Goal: Task Accomplishment & Management: Use online tool/utility

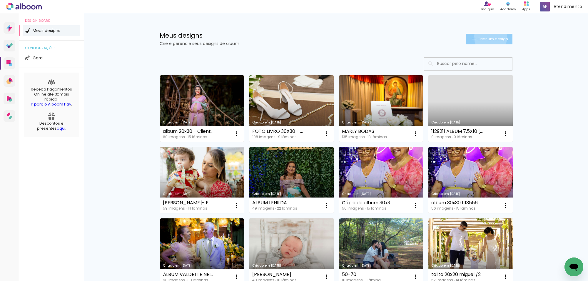
click at [487, 37] on span "Criar um design" at bounding box center [492, 39] width 31 height 4
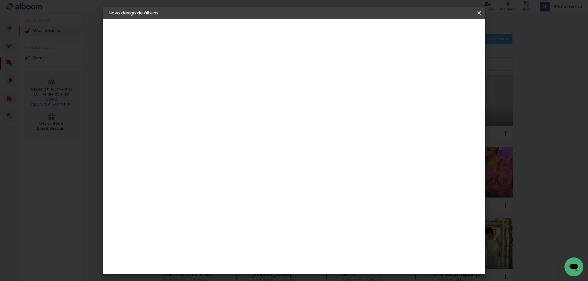
drag, startPoint x: 288, startPoint y: 86, endPoint x: 293, endPoint y: 82, distance: 5.4
click at [0, 0] on paper-input-container "Título do álbum" at bounding box center [0, 0] width 0 height 0
type input "BANNER 90X120"
type paper-input "BANNER 90X120"
click at [0, 0] on slot "Avançar" at bounding box center [0, 0] width 0 height 0
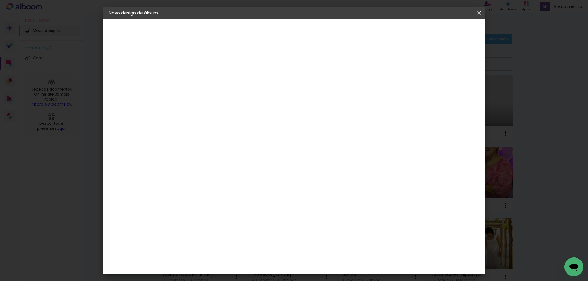
click at [315, 94] on paper-item "Tamanho Livre" at bounding box center [287, 89] width 56 height 13
click at [315, 27] on paper-button "Avançar" at bounding box center [300, 31] width 29 height 10
click at [193, 168] on input "30" at bounding box center [186, 166] width 15 height 9
type input "3"
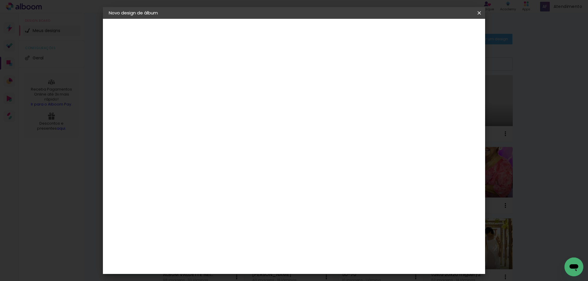
type input "120"
type paper-input "120"
drag, startPoint x: 333, startPoint y: 261, endPoint x: 309, endPoint y: 260, distance: 24.4
click at [308, 262] on div "cm" at bounding box center [329, 260] width 92 height 21
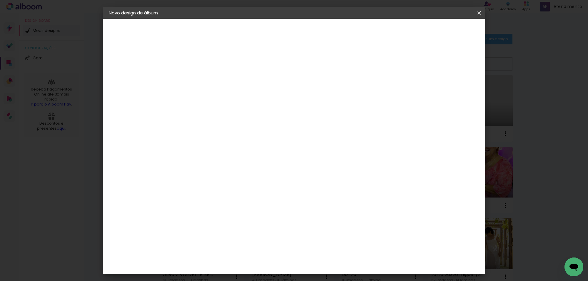
type input "90"
type paper-input "90"
drag, startPoint x: 240, startPoint y: 150, endPoint x: 251, endPoint y: 150, distance: 11.5
click at [246, 150] on div "120" at bounding box center [235, 151] width 22 height 9
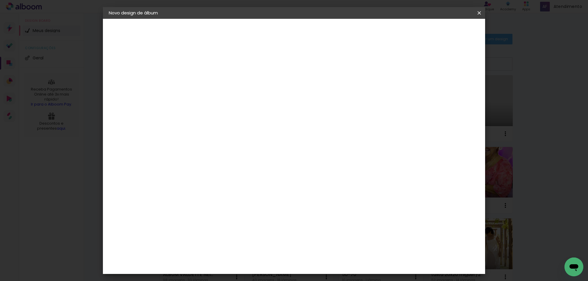
type input "90"
type paper-input "90"
drag, startPoint x: 332, startPoint y: 263, endPoint x: 308, endPoint y: 265, distance: 24.6
click at [310, 266] on div "cm" at bounding box center [329, 264] width 185 height 21
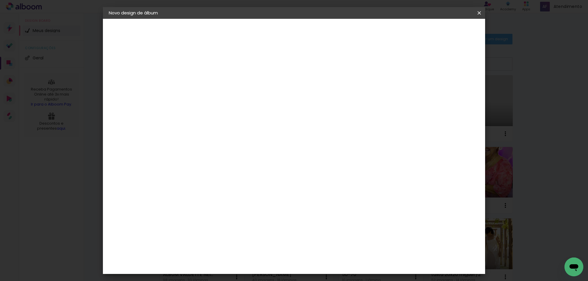
type input "120"
type paper-input "120"
click at [447, 33] on paper-button "Iniciar design" at bounding box center [428, 31] width 39 height 10
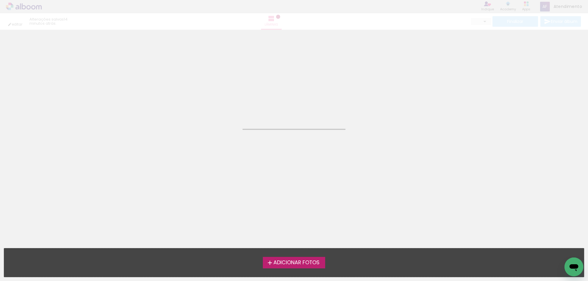
click at [463, 31] on div "Confirmar Cancelar" at bounding box center [294, 37] width 588 height 14
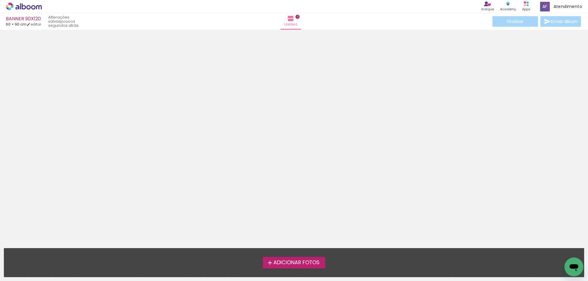
click at [307, 265] on span "Adicionar Fotos" at bounding box center [296, 262] width 46 height 5
click at [0, 0] on input "file" at bounding box center [0, 0] width 0 height 0
click at [299, 265] on span "Adicionar Fotos" at bounding box center [296, 262] width 46 height 5
click at [0, 0] on input "file" at bounding box center [0, 0] width 0 height 0
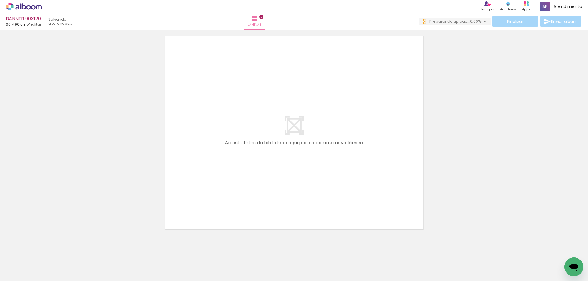
scroll to position [18, 0]
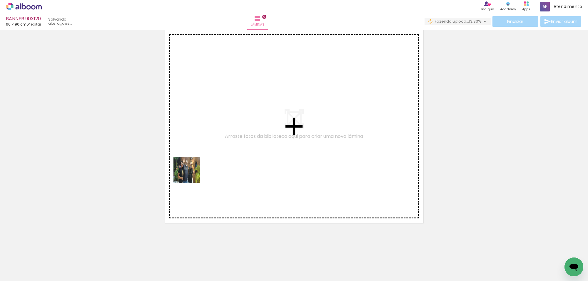
drag, startPoint x: 66, startPoint y: 258, endPoint x: 210, endPoint y: 156, distance: 176.5
click at [210, 156] on quentale-workspace at bounding box center [294, 140] width 588 height 281
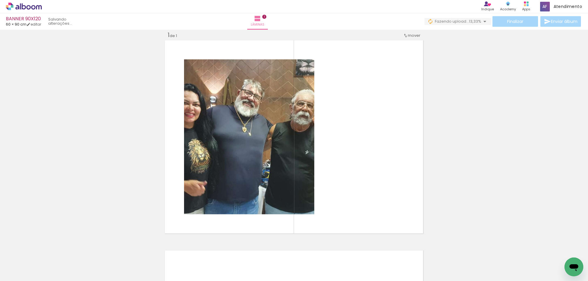
scroll to position [7, 0]
drag, startPoint x: 98, startPoint y: 255, endPoint x: 255, endPoint y: 178, distance: 174.9
click at [254, 175] on quentale-workspace at bounding box center [294, 140] width 588 height 281
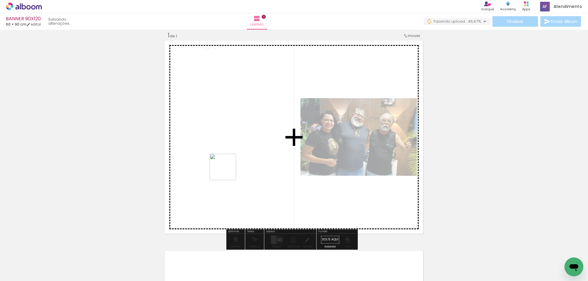
drag, startPoint x: 135, startPoint y: 249, endPoint x: 223, endPoint y: 197, distance: 102.4
click at [238, 165] on quentale-workspace at bounding box center [294, 140] width 588 height 281
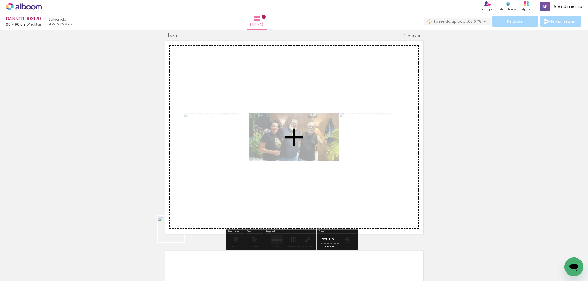
drag, startPoint x: 162, startPoint y: 264, endPoint x: 215, endPoint y: 164, distance: 112.9
click at [215, 164] on quentale-workspace at bounding box center [294, 140] width 588 height 281
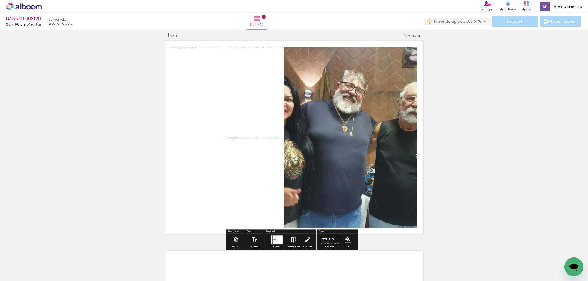
drag, startPoint x: 187, startPoint y: 260, endPoint x: 223, endPoint y: 221, distance: 53.5
click at [206, 187] on quentale-workspace at bounding box center [294, 140] width 588 height 281
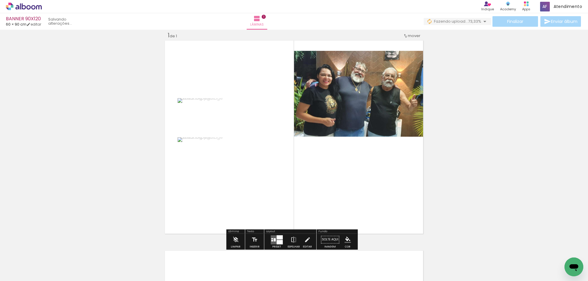
drag, startPoint x: 223, startPoint y: 259, endPoint x: 235, endPoint y: 203, distance: 57.2
click at [228, 203] on quentale-workspace at bounding box center [294, 140] width 588 height 281
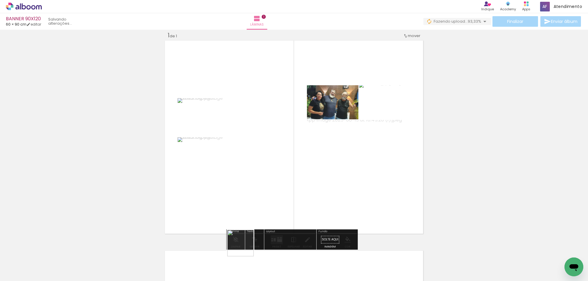
drag, startPoint x: 247, startPoint y: 259, endPoint x: 253, endPoint y: 204, distance: 55.0
click at [248, 196] on quentale-workspace at bounding box center [294, 140] width 588 height 281
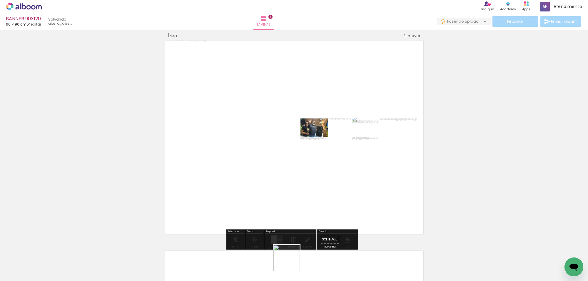
drag, startPoint x: 292, startPoint y: 264, endPoint x: 297, endPoint y: 187, distance: 77.2
click at [293, 196] on quentale-workspace at bounding box center [294, 140] width 588 height 281
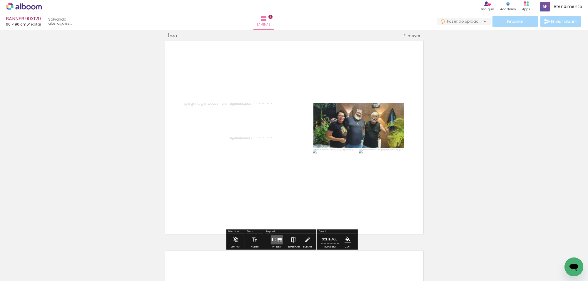
drag, startPoint x: 326, startPoint y: 265, endPoint x: 303, endPoint y: 198, distance: 69.8
click at [303, 198] on quentale-workspace at bounding box center [294, 140] width 588 height 281
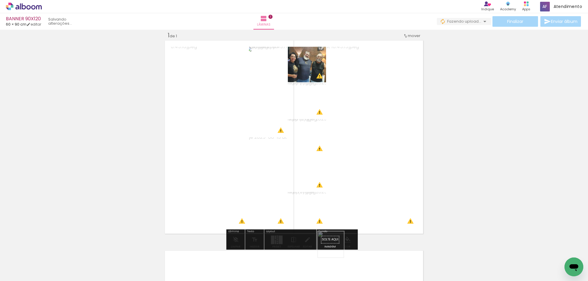
drag, startPoint x: 335, startPoint y: 249, endPoint x: 338, endPoint y: 201, distance: 48.3
click at [331, 200] on quentale-workspace at bounding box center [294, 140] width 588 height 281
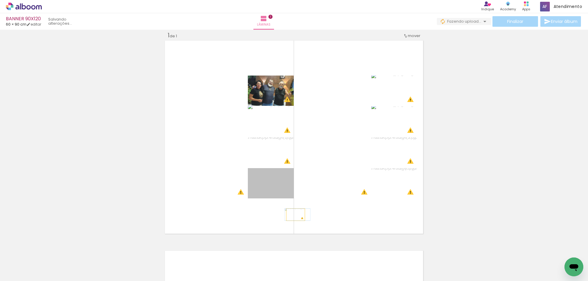
drag, startPoint x: 289, startPoint y: 208, endPoint x: 324, endPoint y: 263, distance: 65.5
click at [314, 264] on quentale-workspace at bounding box center [294, 140] width 588 height 281
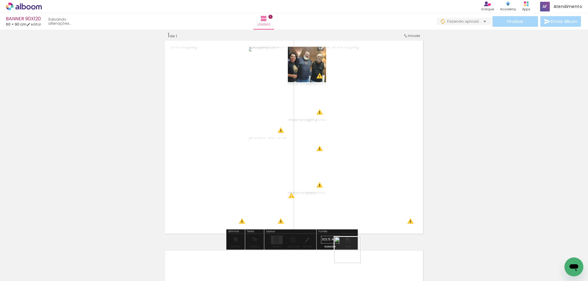
drag, startPoint x: 352, startPoint y: 256, endPoint x: 352, endPoint y: 205, distance: 51.2
click at [346, 211] on quentale-workspace at bounding box center [294, 140] width 588 height 281
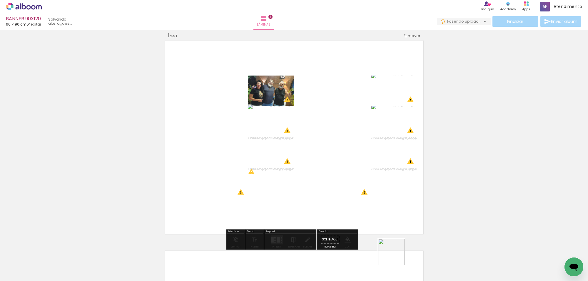
drag, startPoint x: 397, startPoint y: 261, endPoint x: 371, endPoint y: 196, distance: 69.7
click at [371, 196] on quentale-workspace at bounding box center [294, 140] width 588 height 281
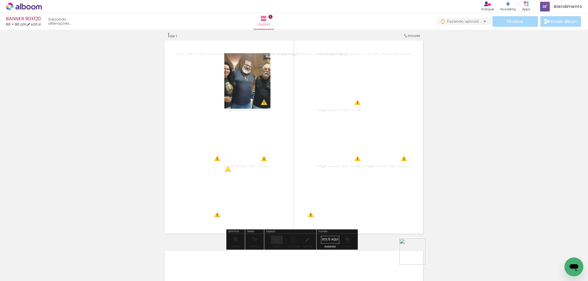
drag, startPoint x: 417, startPoint y: 256, endPoint x: 371, endPoint y: 218, distance: 59.7
click at [355, 200] on quentale-workspace at bounding box center [294, 140] width 588 height 281
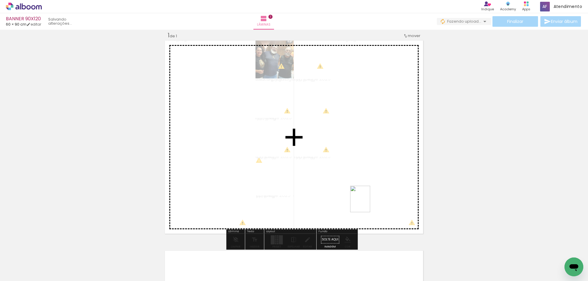
click at [362, 198] on quentale-workspace at bounding box center [294, 140] width 588 height 281
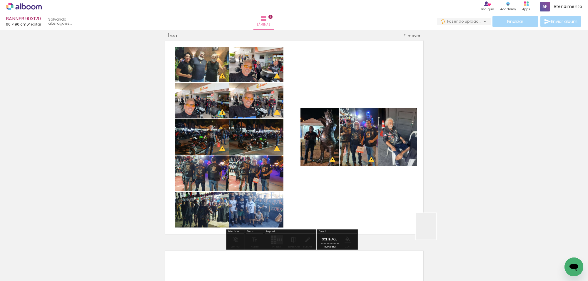
drag, startPoint x: 478, startPoint y: 264, endPoint x: 403, endPoint y: 205, distance: 95.1
click at [380, 195] on quentale-workspace at bounding box center [294, 140] width 588 height 281
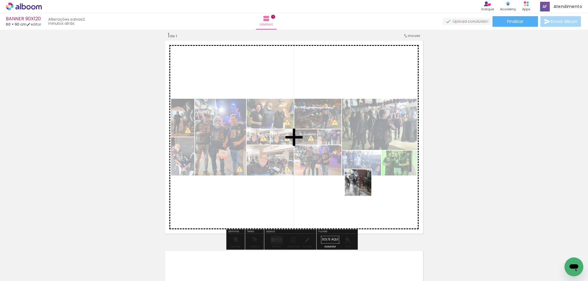
drag, startPoint x: 514, startPoint y: 258, endPoint x: 353, endPoint y: 183, distance: 177.1
click at [355, 184] on quentale-workspace at bounding box center [294, 140] width 588 height 281
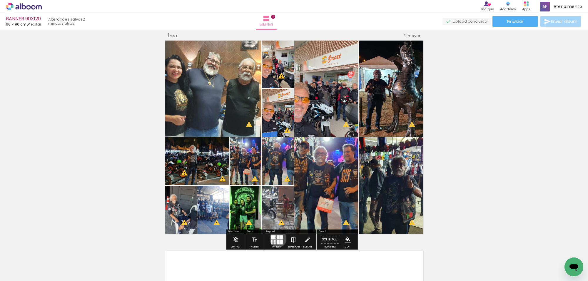
drag, startPoint x: 277, startPoint y: 239, endPoint x: 325, endPoint y: 212, distance: 55.3
click at [277, 238] on div at bounding box center [278, 237] width 3 height 4
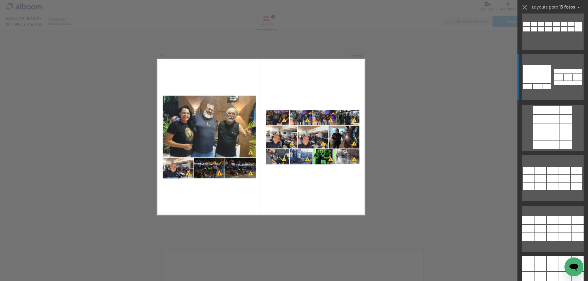
scroll to position [0, 0]
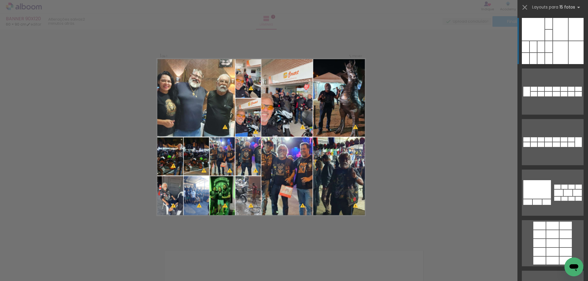
click at [555, 38] on div at bounding box center [560, 29] width 15 height 23
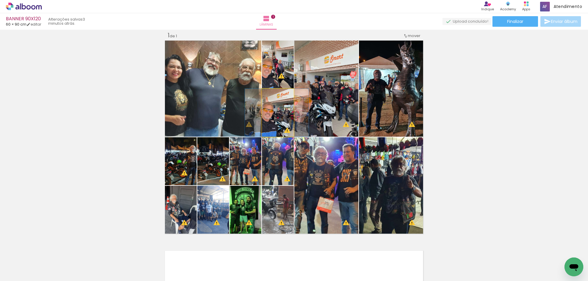
drag, startPoint x: 274, startPoint y: 113, endPoint x: 290, endPoint y: 108, distance: 16.6
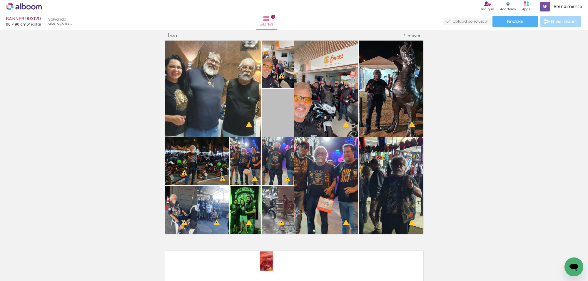
drag, startPoint x: 271, startPoint y: 111, endPoint x: 264, endPoint y: 260, distance: 149.5
click at [265, 262] on quentale-workspace at bounding box center [294, 140] width 588 height 281
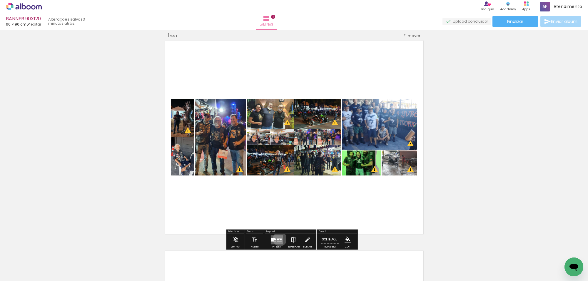
drag, startPoint x: 278, startPoint y: 239, endPoint x: 359, endPoint y: 198, distance: 90.5
click at [278, 238] on quentale-layouter at bounding box center [276, 239] width 12 height 9
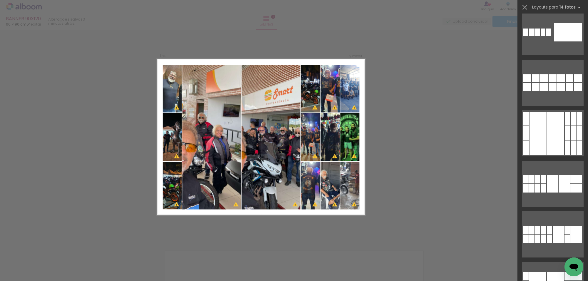
scroll to position [643, 0]
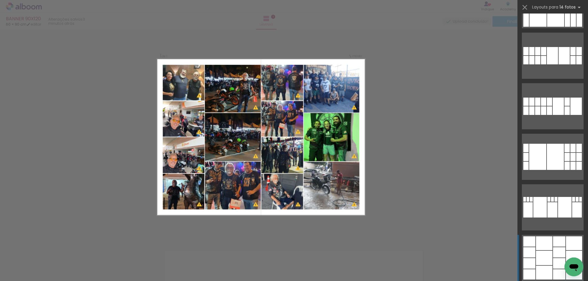
click at [552, 64] on div at bounding box center [552, 55] width 11 height 17
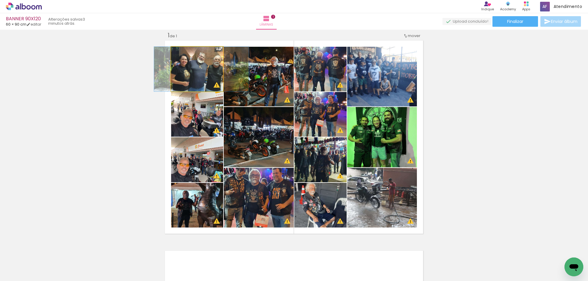
drag, startPoint x: 201, startPoint y: 76, endPoint x: 239, endPoint y: 77, distance: 37.9
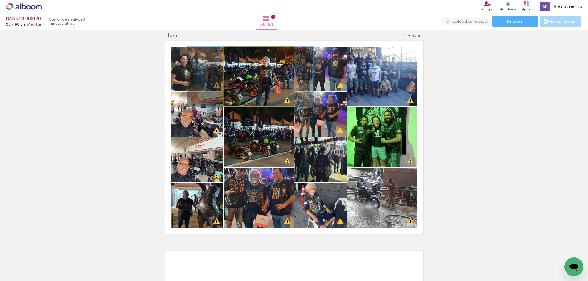
drag, startPoint x: 256, startPoint y: 80, endPoint x: 248, endPoint y: 80, distance: 8.2
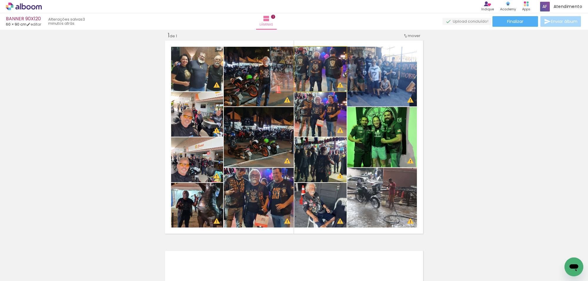
drag, startPoint x: 321, startPoint y: 68, endPoint x: 318, endPoint y: 69, distance: 3.0
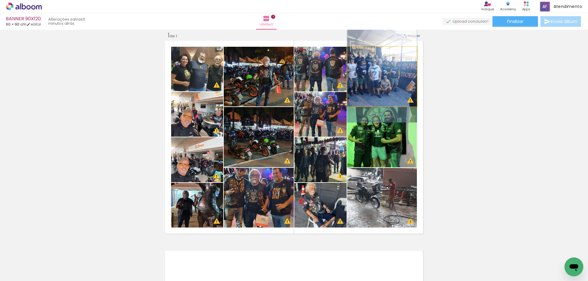
drag, startPoint x: 382, startPoint y: 71, endPoint x: 393, endPoint y: 71, distance: 10.6
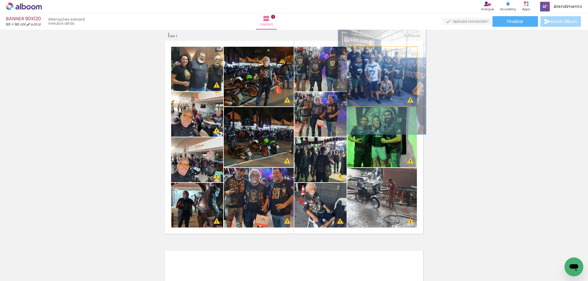
drag, startPoint x: 359, startPoint y: 55, endPoint x: 365, endPoint y: 54, distance: 5.4
type paper-slider "126"
click at [365, 54] on div at bounding box center [366, 52] width 9 height 9
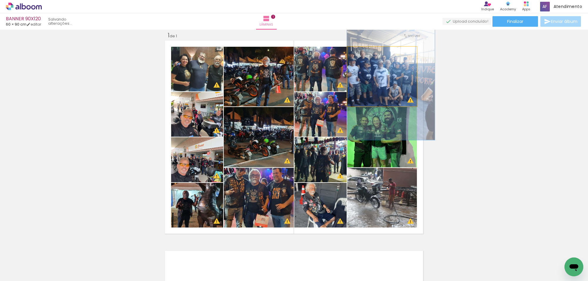
drag, startPoint x: 377, startPoint y: 81, endPoint x: 398, endPoint y: 86, distance: 22.0
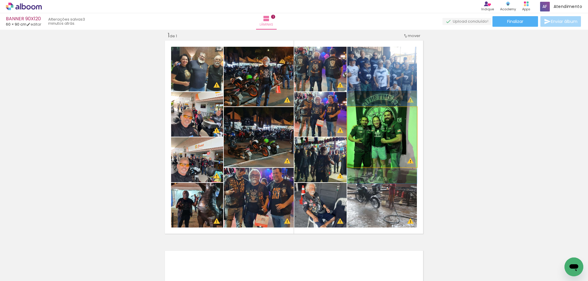
click at [404, 137] on quentale-photo at bounding box center [382, 137] width 70 height 60
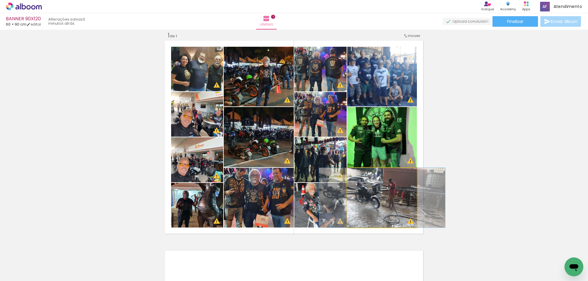
click at [390, 193] on quentale-photo at bounding box center [382, 198] width 70 height 60
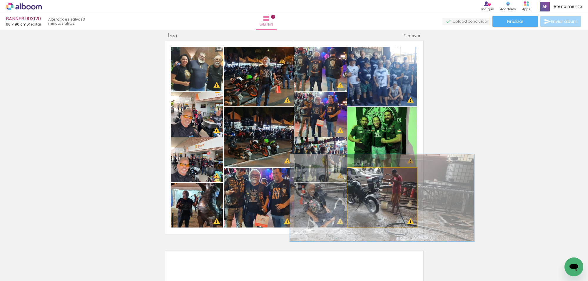
drag, startPoint x: 362, startPoint y: 172, endPoint x: 381, endPoint y: 191, distance: 26.8
type paper-slider "146"
click at [371, 173] on div at bounding box center [370, 173] width 9 height 9
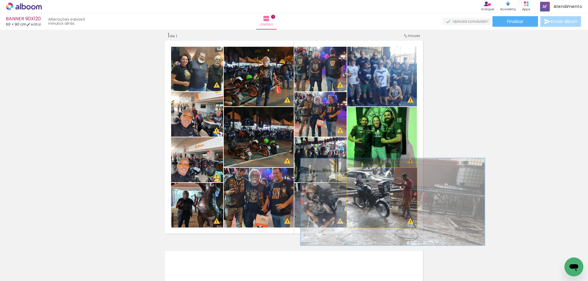
drag, startPoint x: 379, startPoint y: 193, endPoint x: 390, endPoint y: 197, distance: 11.4
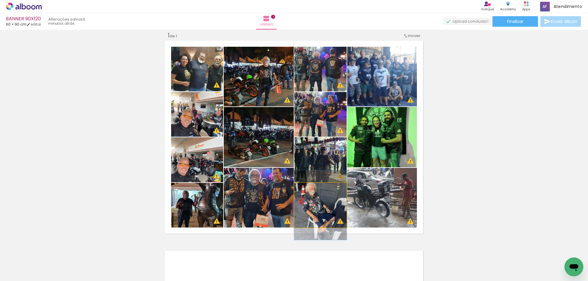
click at [325, 210] on quentale-photo at bounding box center [320, 205] width 52 height 45
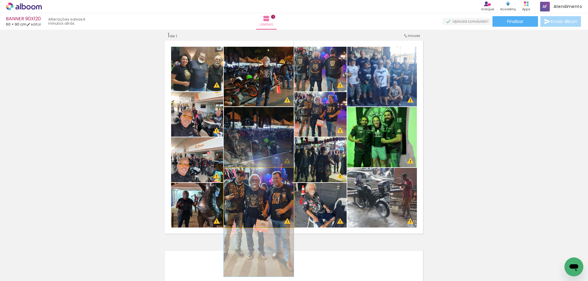
drag, startPoint x: 280, startPoint y: 202, endPoint x: 281, endPoint y: 207, distance: 5.1
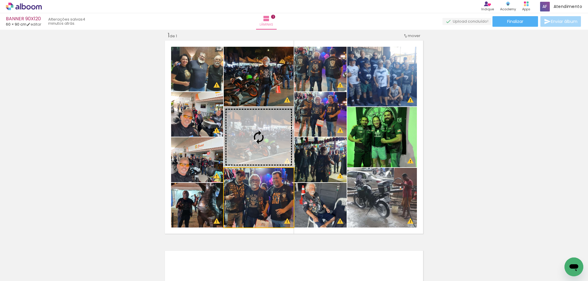
click at [0, 0] on slot at bounding box center [0, 0] width 0 height 0
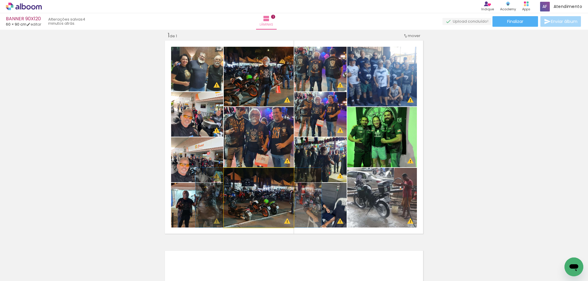
click at [278, 197] on quentale-photo at bounding box center [259, 198] width 70 height 60
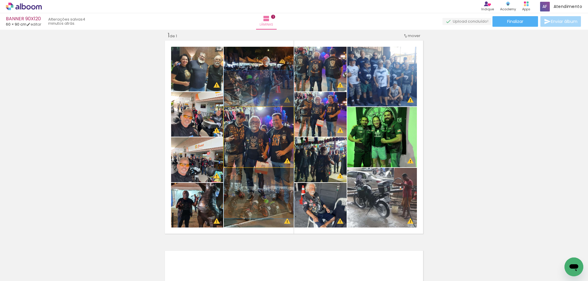
drag, startPoint x: 279, startPoint y: 153, endPoint x: 279, endPoint y: 161, distance: 7.4
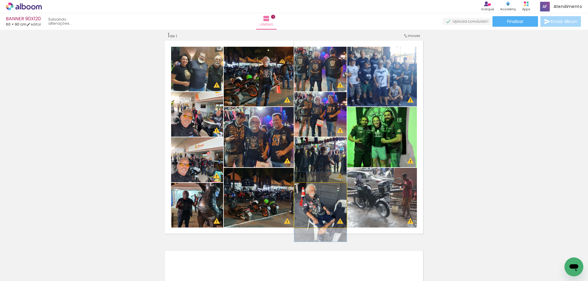
drag, startPoint x: 321, startPoint y: 201, endPoint x: 325, endPoint y: 175, distance: 25.5
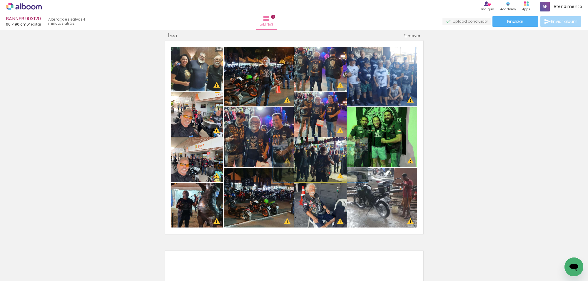
drag, startPoint x: 323, startPoint y: 163, endPoint x: 323, endPoint y: 167, distance: 3.2
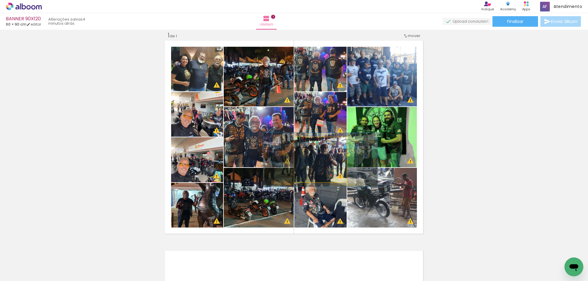
drag, startPoint x: 308, startPoint y: 144, endPoint x: 312, endPoint y: 143, distance: 4.8
type paper-slider "120"
click at [312, 143] on div at bounding box center [312, 143] width 9 height 9
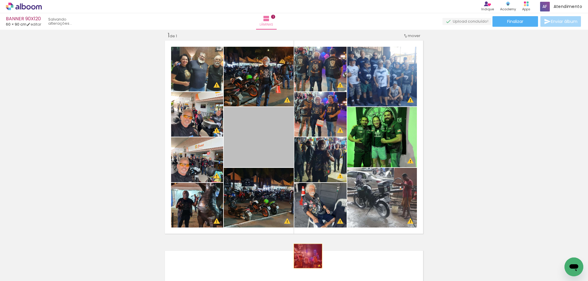
drag, startPoint x: 250, startPoint y: 147, endPoint x: 303, endPoint y: 259, distance: 123.8
click at [309, 262] on quentale-workspace at bounding box center [294, 140] width 588 height 281
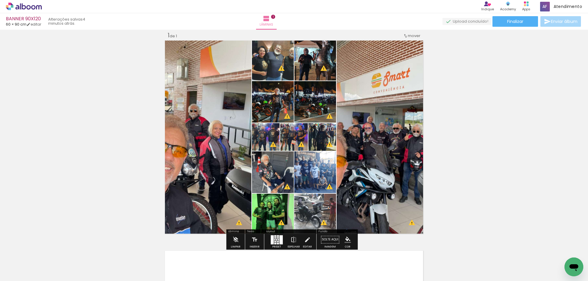
drag, startPoint x: 276, startPoint y: 238, endPoint x: 403, endPoint y: 193, distance: 135.2
click at [277, 238] on div at bounding box center [278, 237] width 2 height 1
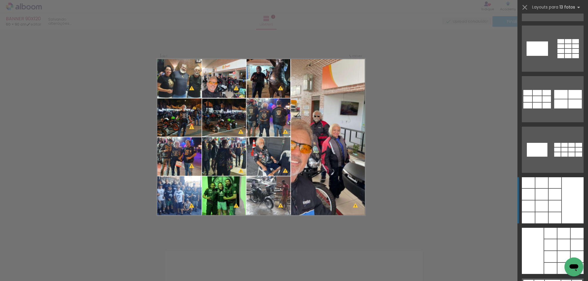
scroll to position [809, 0]
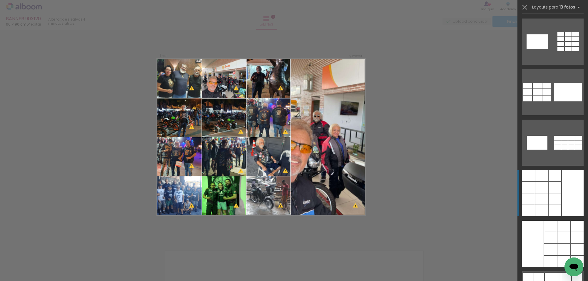
click at [554, 190] on div at bounding box center [555, 187] width 13 height 11
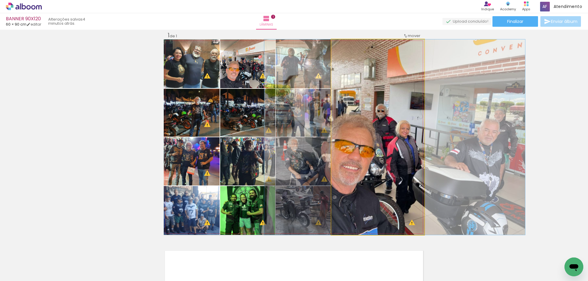
drag, startPoint x: 378, startPoint y: 144, endPoint x: 397, endPoint y: 142, distance: 19.2
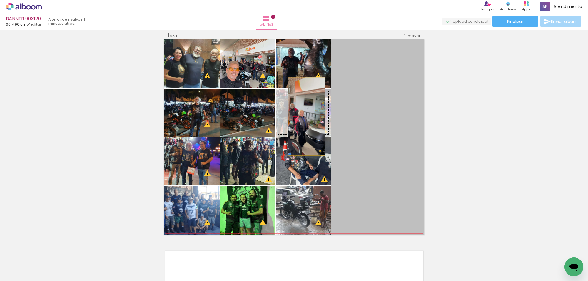
drag, startPoint x: 370, startPoint y: 133, endPoint x: 304, endPoint y: 116, distance: 68.1
click at [0, 0] on slot at bounding box center [0, 0] width 0 height 0
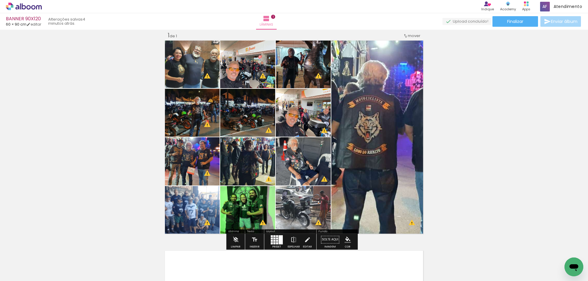
scroll to position [0, 0]
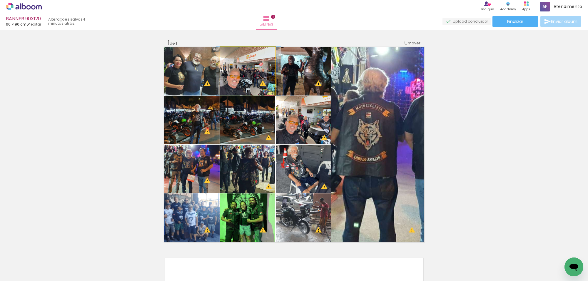
drag, startPoint x: 254, startPoint y: 80, endPoint x: 276, endPoint y: 67, distance: 25.4
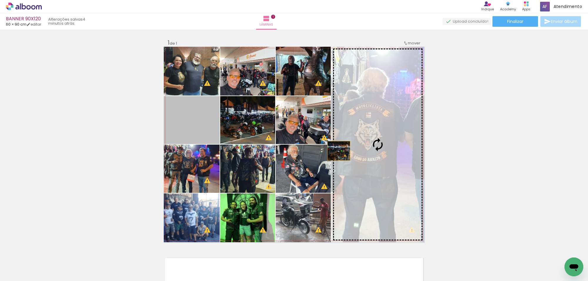
drag, startPoint x: 201, startPoint y: 124, endPoint x: 360, endPoint y: 155, distance: 161.2
click at [0, 0] on slot at bounding box center [0, 0] width 0 height 0
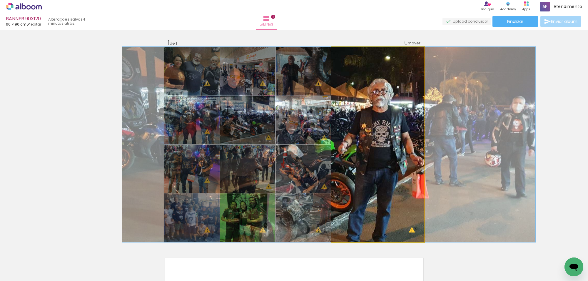
drag, startPoint x: 380, startPoint y: 168, endPoint x: 331, endPoint y: 165, distance: 49.2
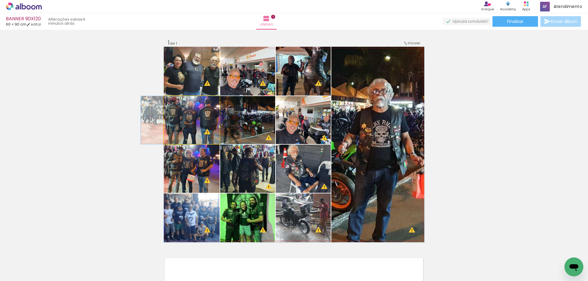
drag, startPoint x: 208, startPoint y: 111, endPoint x: 212, endPoint y: 137, distance: 26.4
click at [208, 111] on quentale-photo at bounding box center [192, 120] width 56 height 48
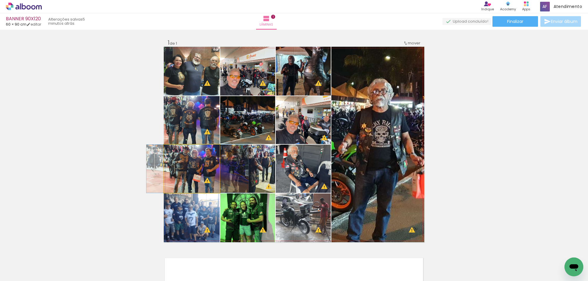
drag, startPoint x: 199, startPoint y: 170, endPoint x: 203, endPoint y: 170, distance: 4.1
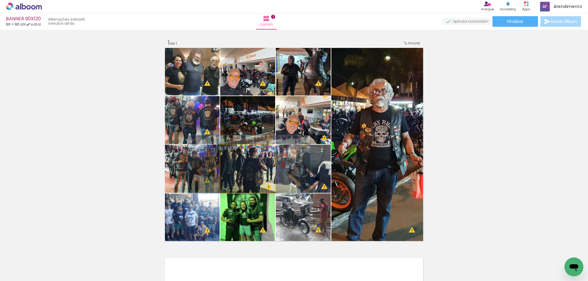
drag, startPoint x: 247, startPoint y: 178, endPoint x: 217, endPoint y: 218, distance: 50.4
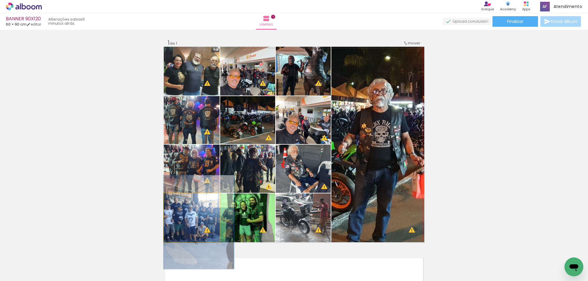
drag, startPoint x: 201, startPoint y: 216, endPoint x: 232, endPoint y: 213, distance: 31.9
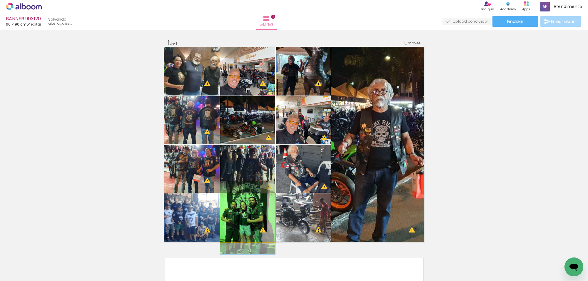
drag, startPoint x: 236, startPoint y: 214, endPoint x: 262, endPoint y: 212, distance: 26.0
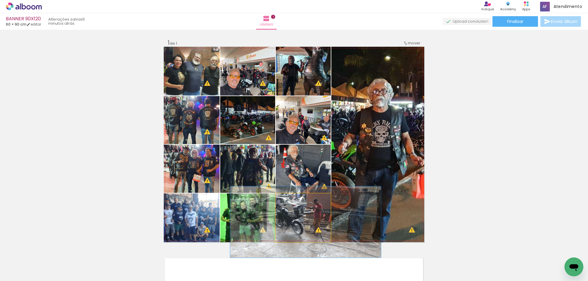
drag, startPoint x: 301, startPoint y: 213, endPoint x: 295, endPoint y: 212, distance: 6.5
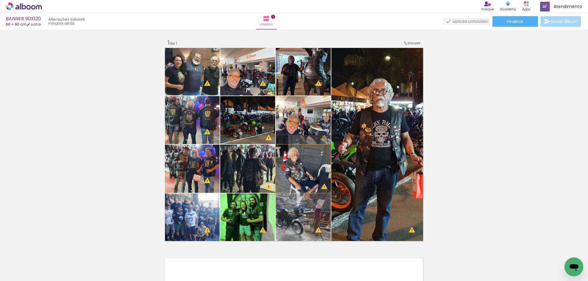
drag, startPoint x: 304, startPoint y: 170, endPoint x: 296, endPoint y: 172, distance: 7.7
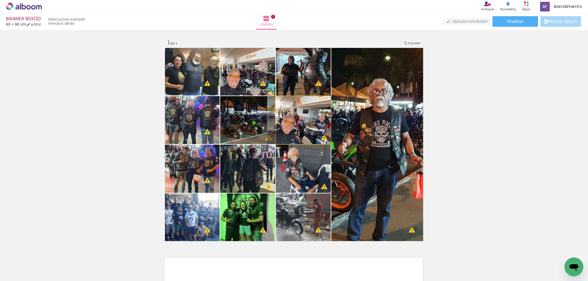
drag, startPoint x: 312, startPoint y: 121, endPoint x: 308, endPoint y: 116, distance: 6.7
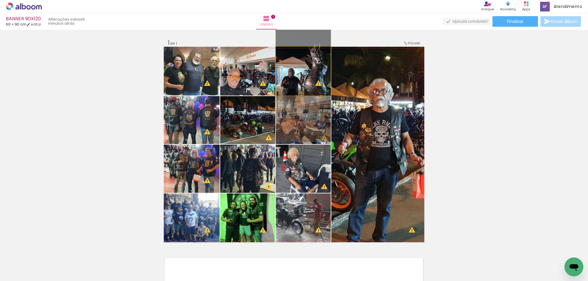
drag, startPoint x: 321, startPoint y: 71, endPoint x: 308, endPoint y: 79, distance: 15.0
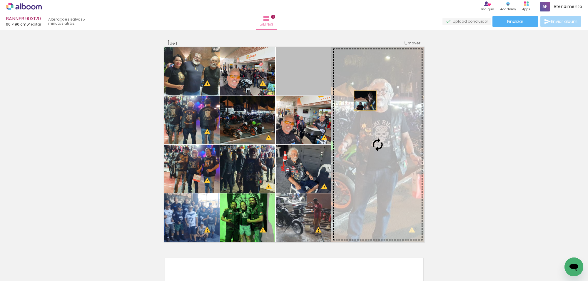
drag, startPoint x: 335, startPoint y: 87, endPoint x: 410, endPoint y: 124, distance: 83.4
click at [0, 0] on slot at bounding box center [0, 0] width 0 height 0
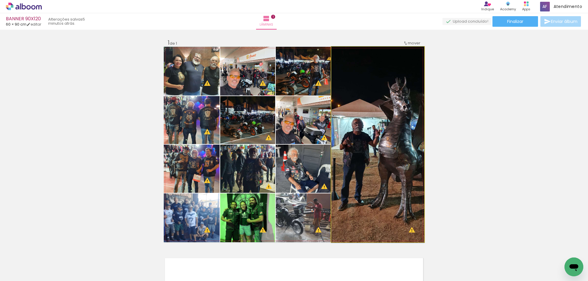
drag, startPoint x: 393, startPoint y: 139, endPoint x: 385, endPoint y: 139, distance: 7.4
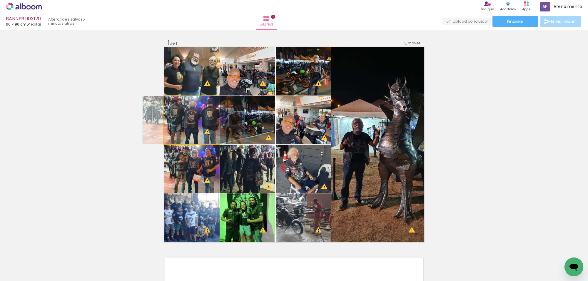
drag, startPoint x: 205, startPoint y: 121, endPoint x: 207, endPoint y: 125, distance: 4.9
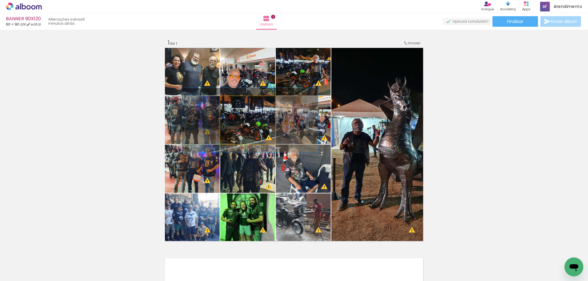
type paper-slider "134"
click at [241, 106] on div at bounding box center [245, 102] width 23 height 9
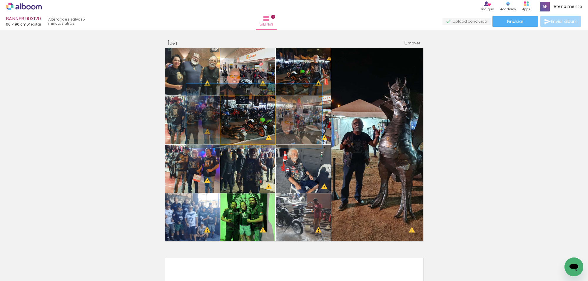
drag, startPoint x: 245, startPoint y: 126, endPoint x: 248, endPoint y: 124, distance: 4.4
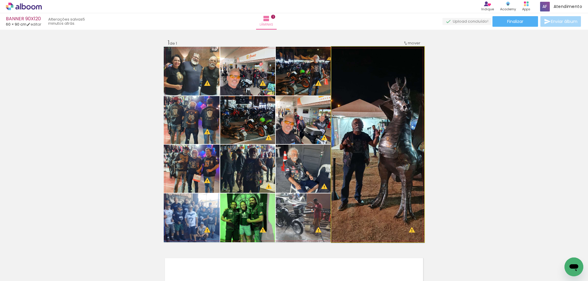
click at [392, 125] on quentale-photo at bounding box center [377, 145] width 93 height 196
drag, startPoint x: 371, startPoint y: 111, endPoint x: 368, endPoint y: 110, distance: 3.3
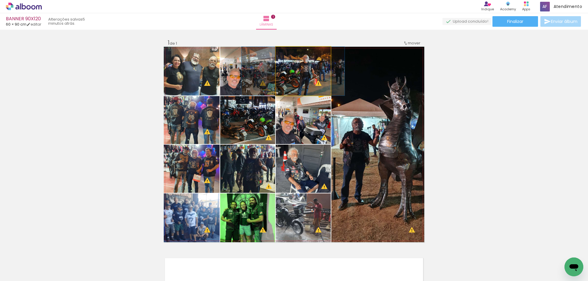
drag, startPoint x: 312, startPoint y: 76, endPoint x: 302, endPoint y: 73, distance: 10.9
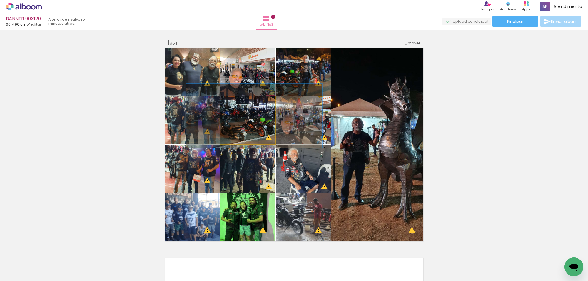
drag, startPoint x: 254, startPoint y: 112, endPoint x: 265, endPoint y: 110, distance: 12.0
click at [253, 111] on quentale-photo at bounding box center [247, 120] width 55 height 48
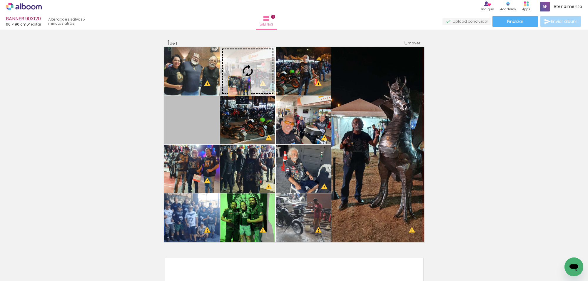
drag, startPoint x: 202, startPoint y: 124, endPoint x: 237, endPoint y: 86, distance: 52.0
click at [0, 0] on slot at bounding box center [0, 0] width 0 height 0
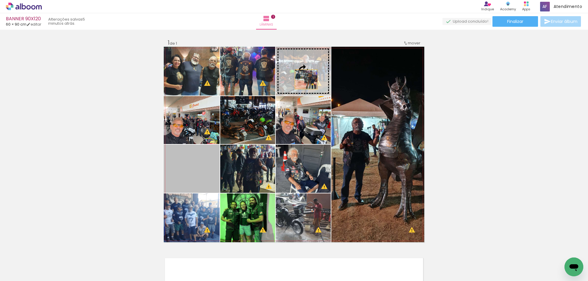
drag, startPoint x: 197, startPoint y: 166, endPoint x: 303, endPoint y: 79, distance: 137.5
click at [0, 0] on slot at bounding box center [0, 0] width 0 height 0
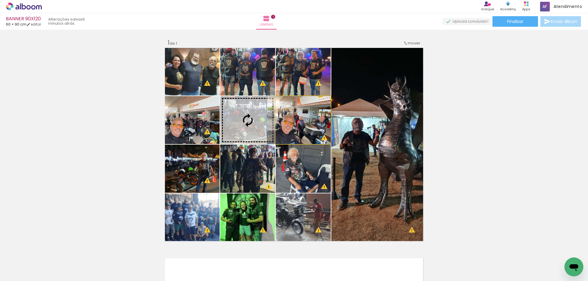
drag, startPoint x: 308, startPoint y: 128, endPoint x: 262, endPoint y: 127, distance: 45.6
click at [0, 0] on slot at bounding box center [0, 0] width 0 height 0
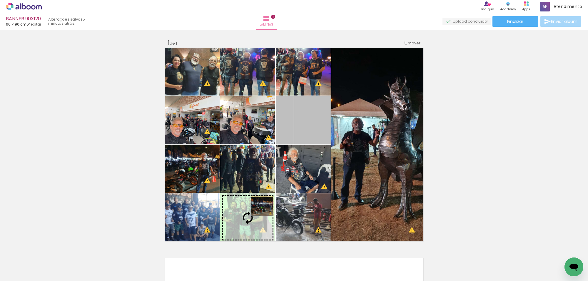
drag, startPoint x: 295, startPoint y: 126, endPoint x: 254, endPoint y: 212, distance: 95.4
click at [0, 0] on slot at bounding box center [0, 0] width 0 height 0
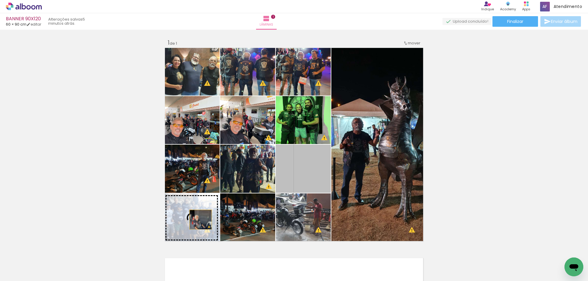
drag, startPoint x: 302, startPoint y: 173, endPoint x: 205, endPoint y: 218, distance: 106.8
click at [0, 0] on slot at bounding box center [0, 0] width 0 height 0
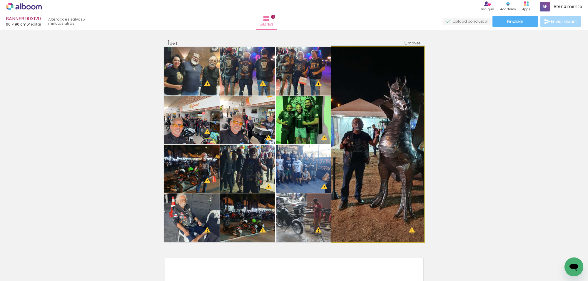
drag, startPoint x: 354, startPoint y: 155, endPoint x: 348, endPoint y: 155, distance: 6.5
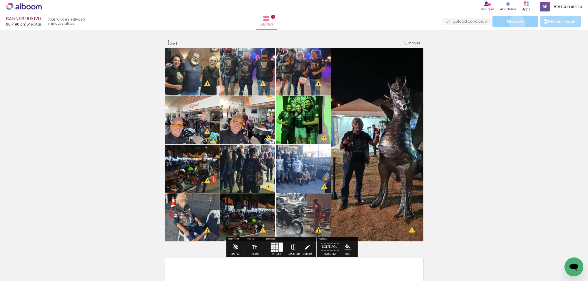
click at [515, 23] on span "Finalizar" at bounding box center [515, 21] width 16 height 4
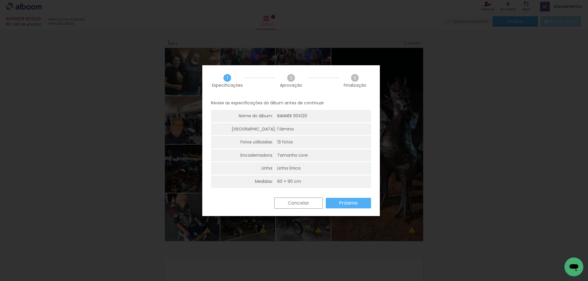
click at [0, 0] on slot "Próximo" at bounding box center [0, 0] width 0 height 0
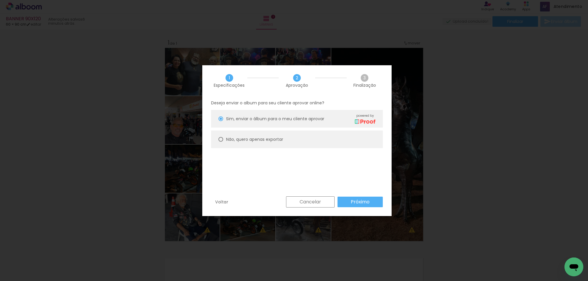
drag, startPoint x: 364, startPoint y: 143, endPoint x: 370, endPoint y: 177, distance: 34.0
click at [365, 143] on paper-radio-button "Não, quero apenas exportar" at bounding box center [297, 140] width 172 height 18
type paper-radio-button "on"
click at [0, 0] on slot "Próximo" at bounding box center [0, 0] width 0 height 0
type input "Alta, 300 DPI"
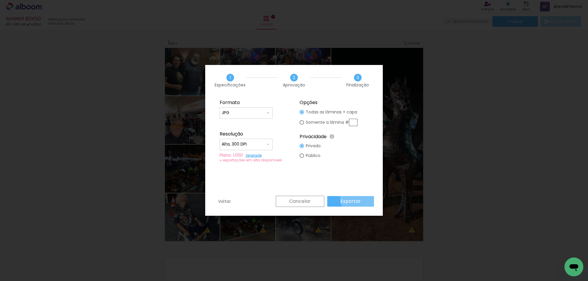
click at [0, 0] on slot "Exportar" at bounding box center [0, 0] width 0 height 0
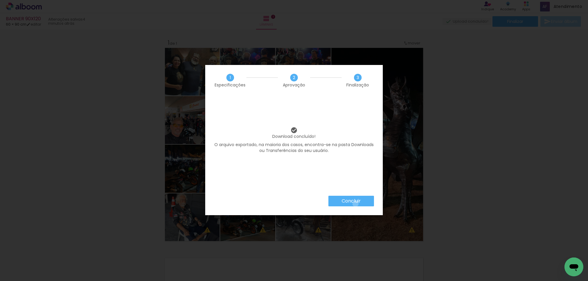
drag, startPoint x: 355, startPoint y: 204, endPoint x: 270, endPoint y: 107, distance: 128.8
click at [355, 203] on paper-button "Concluir" at bounding box center [351, 201] width 46 height 11
